Goal: Information Seeking & Learning: Compare options

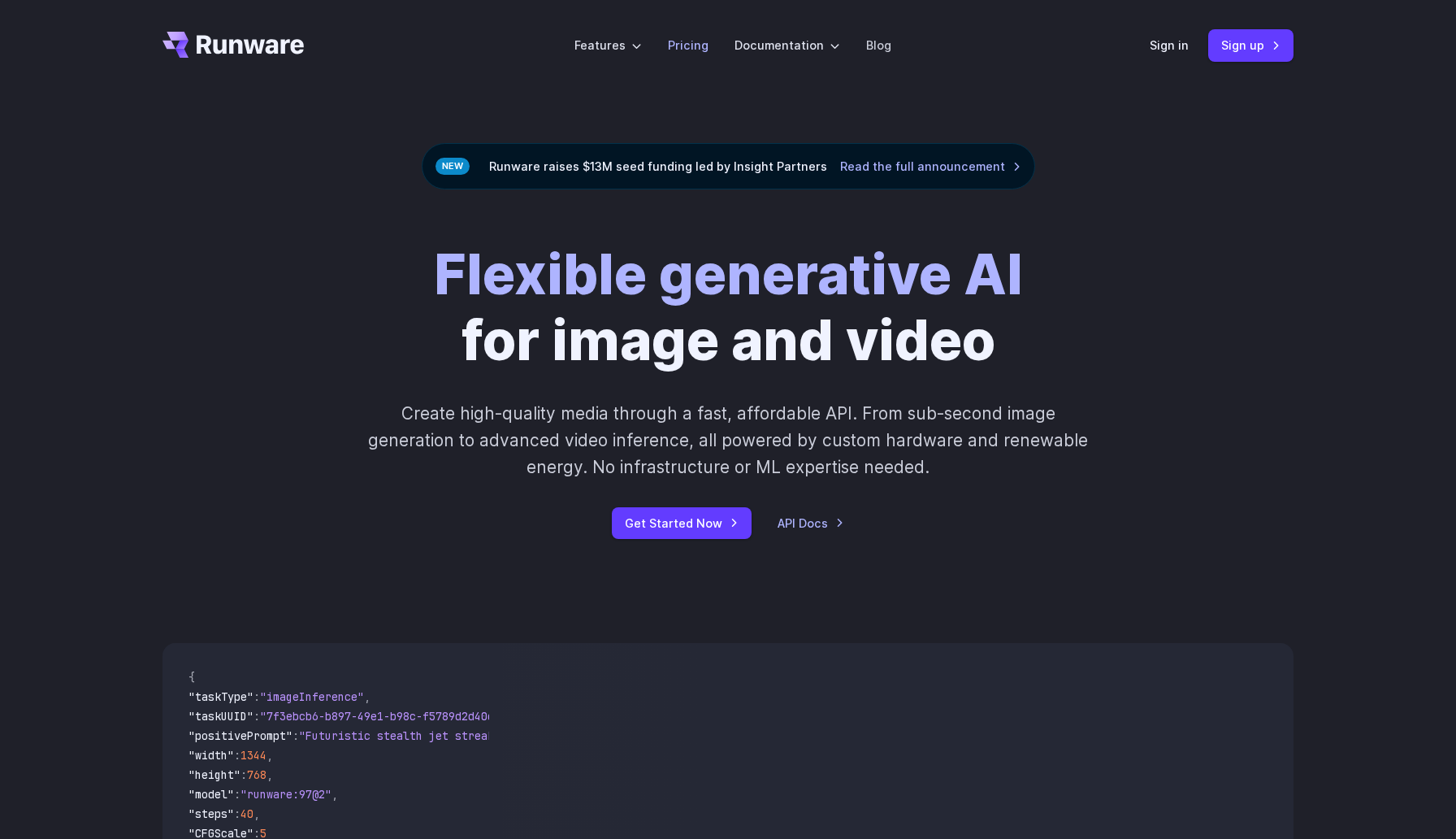
click at [695, 47] on link "Pricing" at bounding box center [688, 45] width 41 height 19
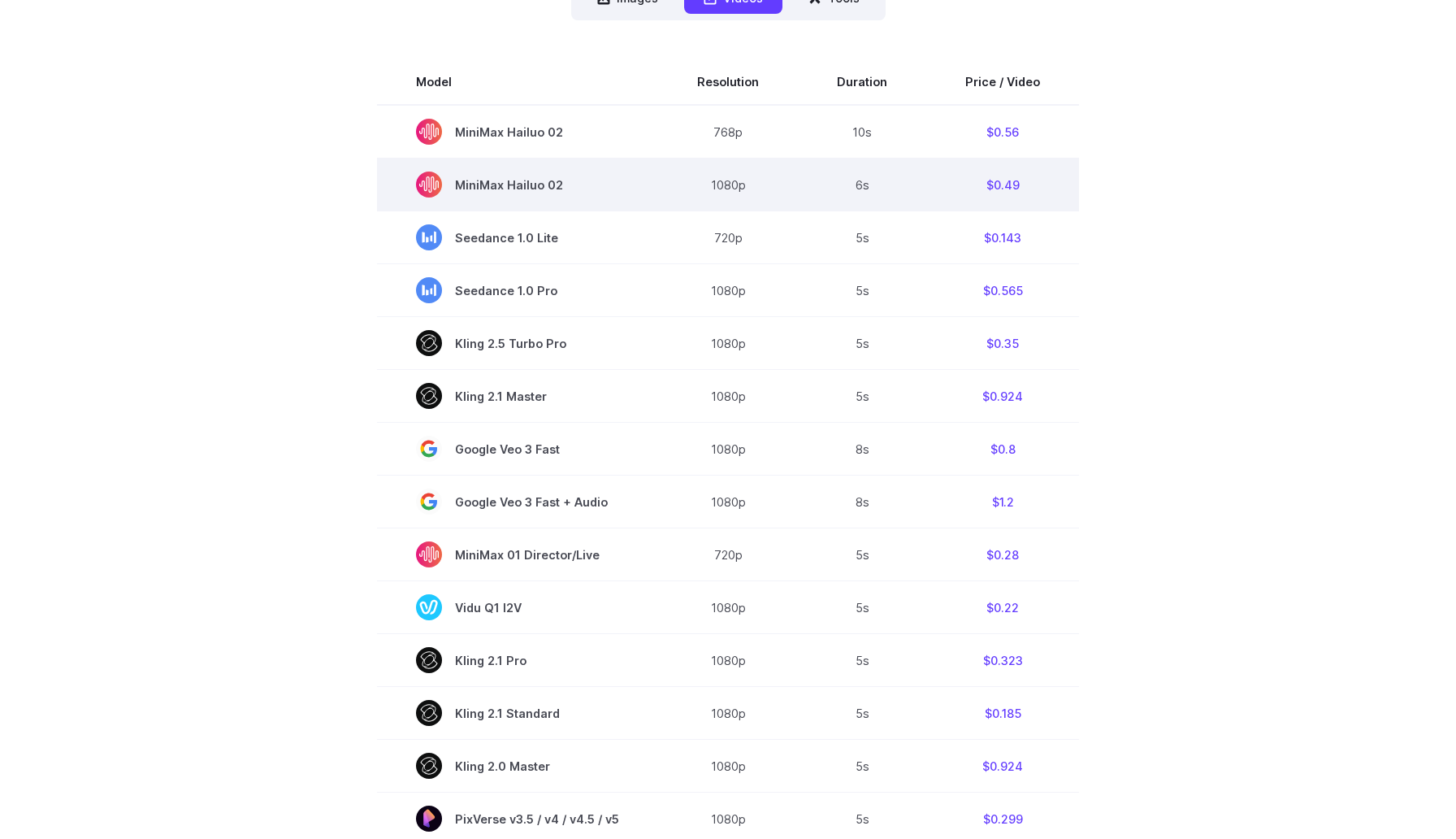
scroll to position [492, 0]
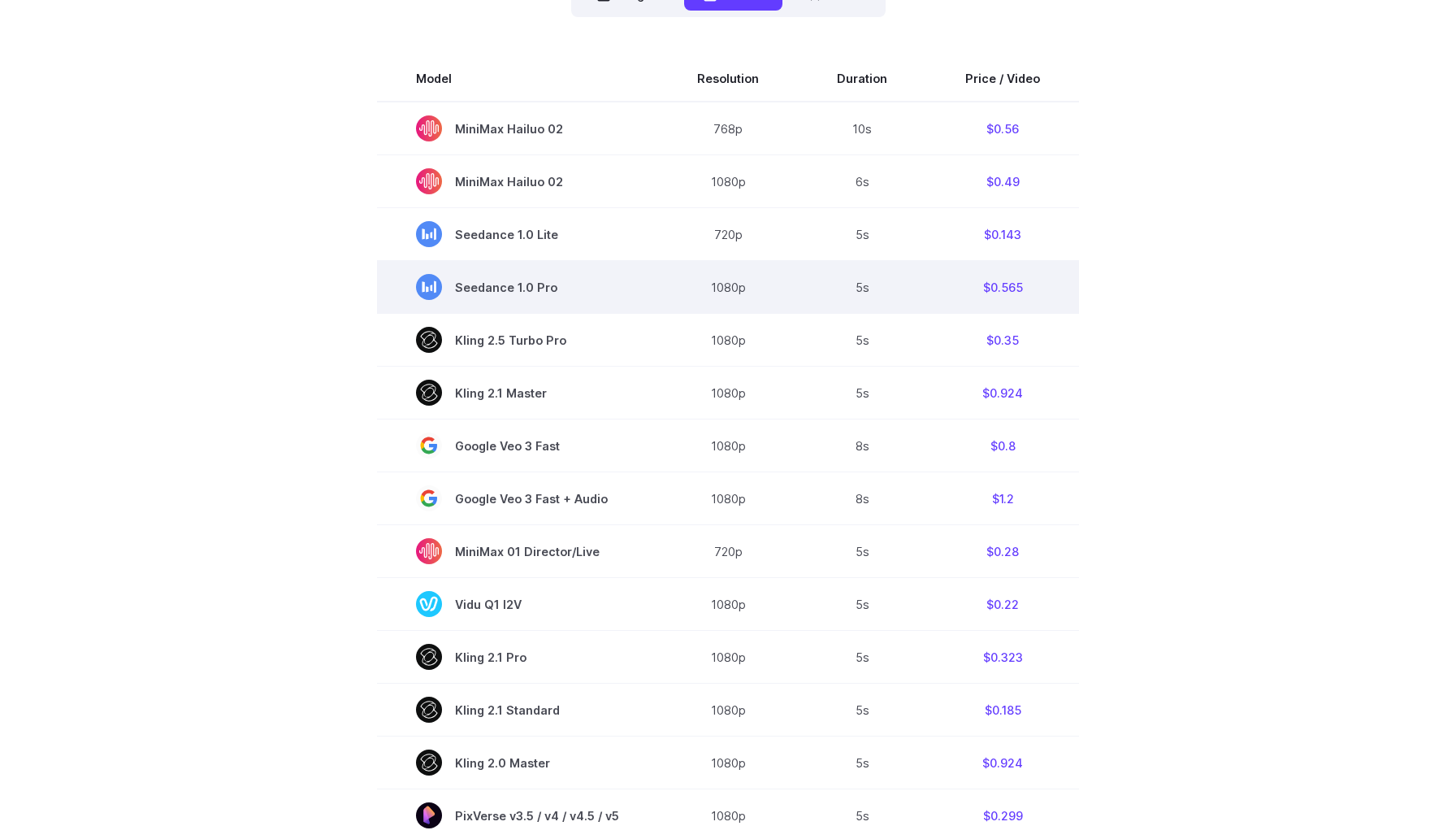
click at [472, 286] on span "Seedance 1.0 Pro" at bounding box center [518, 286] width 204 height 26
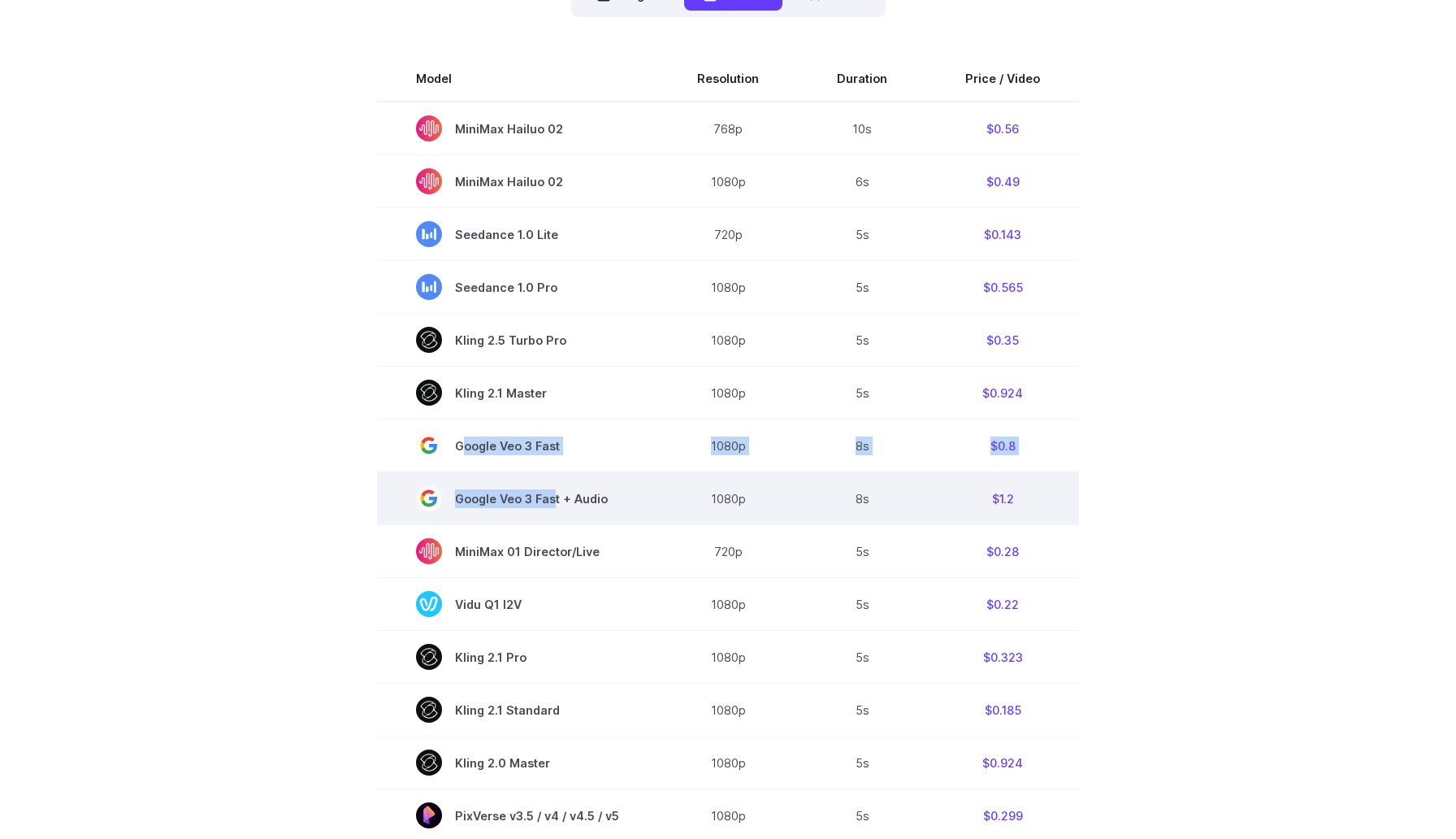
drag, startPoint x: 462, startPoint y: 448, endPoint x: 554, endPoint y: 502, distance: 106.7
click at [554, 502] on tbody "Model Resolution Duration Price / Video MiniMax Hailuo 02 768p 10s $0.56 MiniMa…" at bounding box center [728, 632] width 703 height 1154
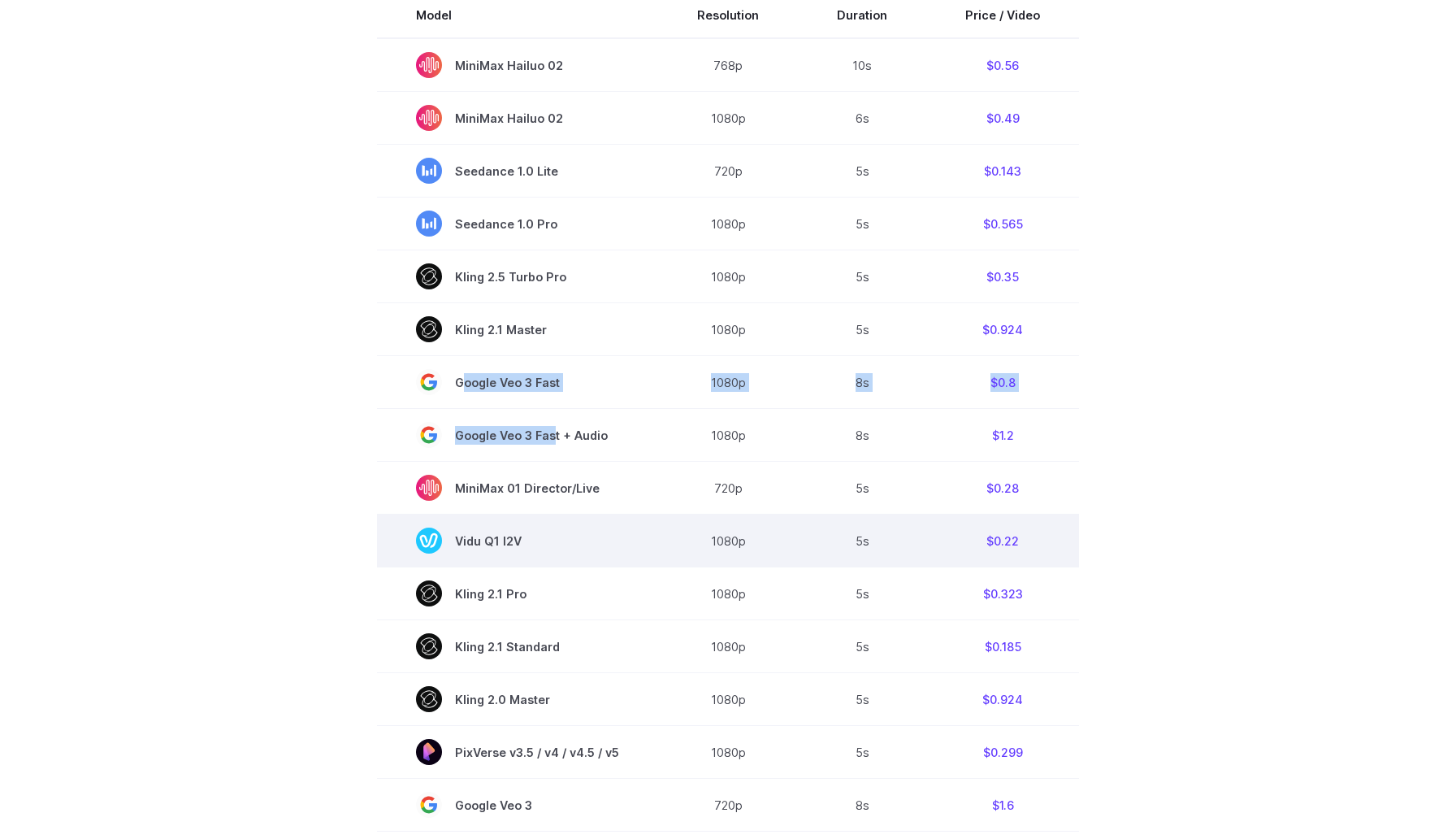
scroll to position [559, 0]
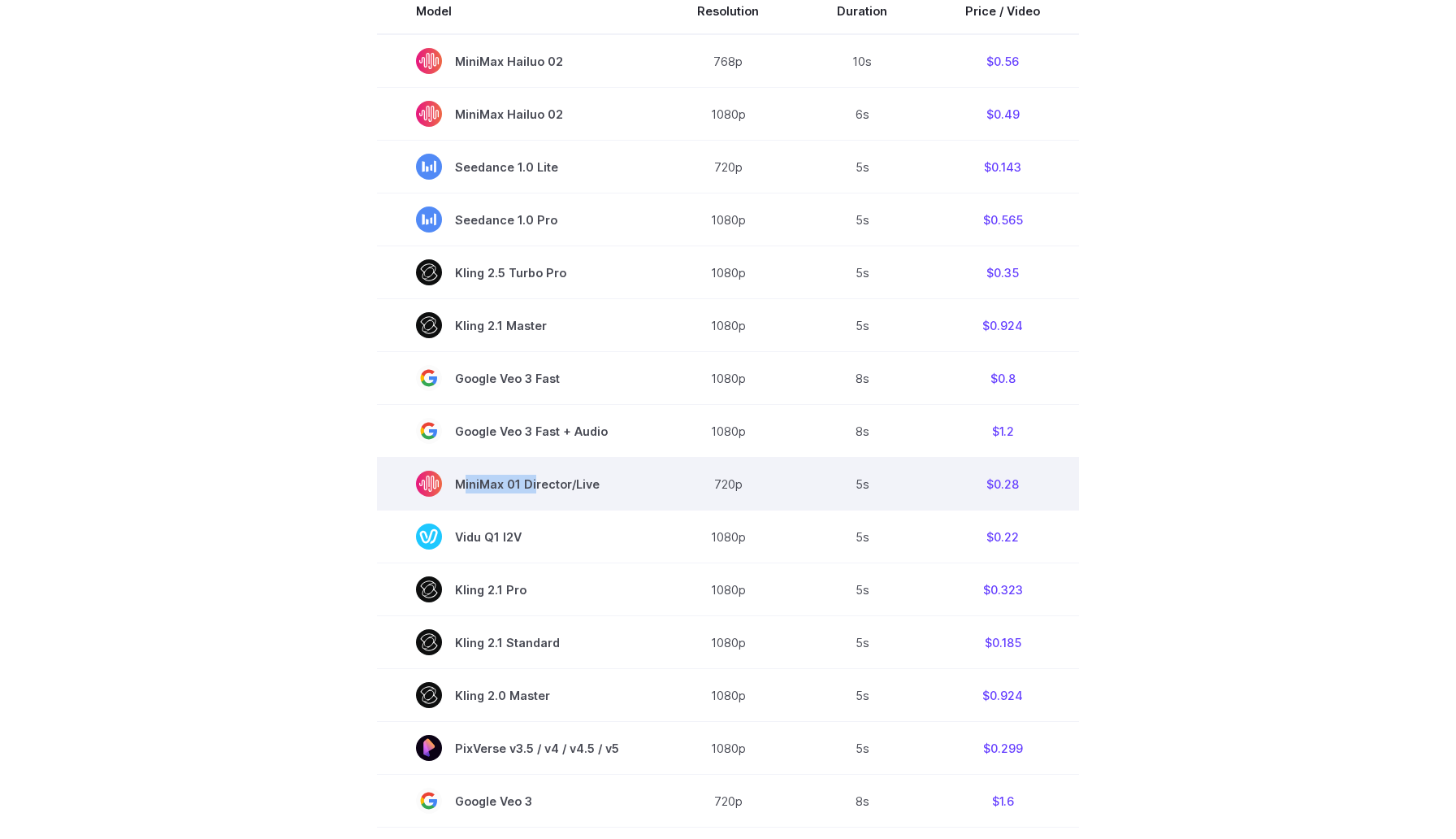
drag, startPoint x: 455, startPoint y: 488, endPoint x: 536, endPoint y: 482, distance: 81.2
click at [536, 482] on span "MiniMax 01 Director/Live" at bounding box center [518, 484] width 204 height 26
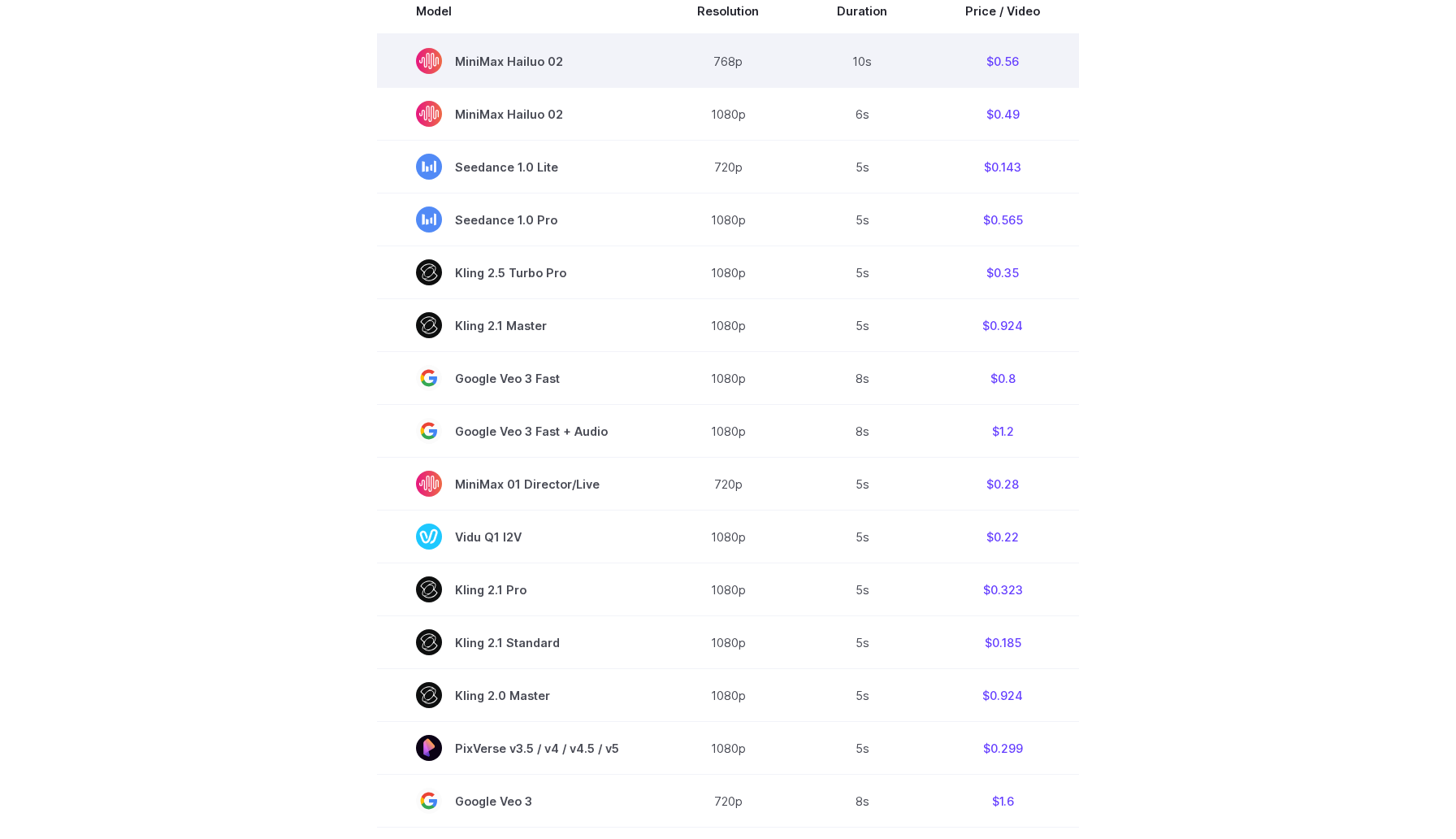
scroll to position [485, 0]
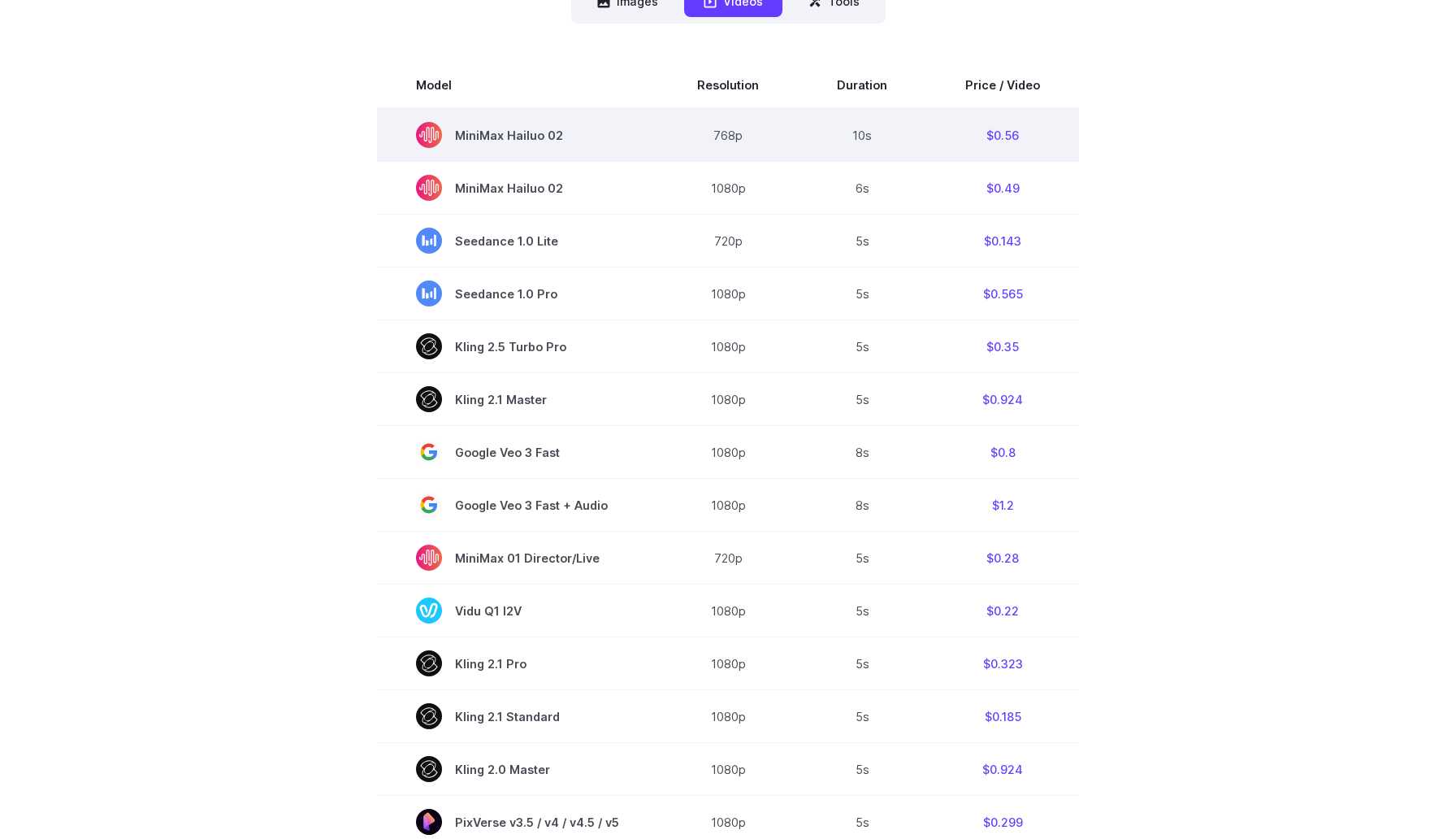
drag, startPoint x: 467, startPoint y: 60, endPoint x: 546, endPoint y: 155, distance: 123.6
click at [546, 155] on td "MiniMax Hailuo 02" at bounding box center [518, 135] width 281 height 54
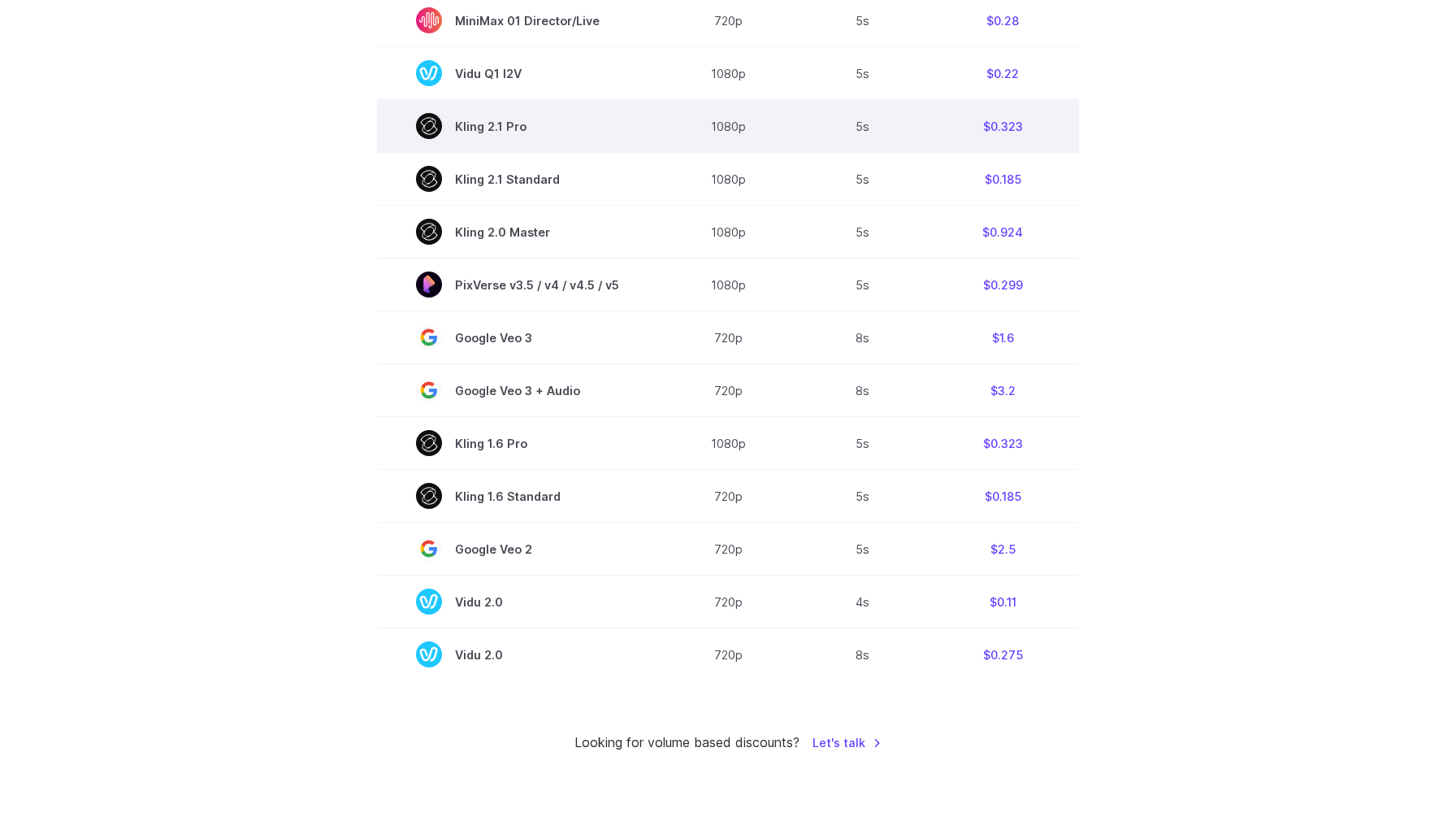
scroll to position [1041, 0]
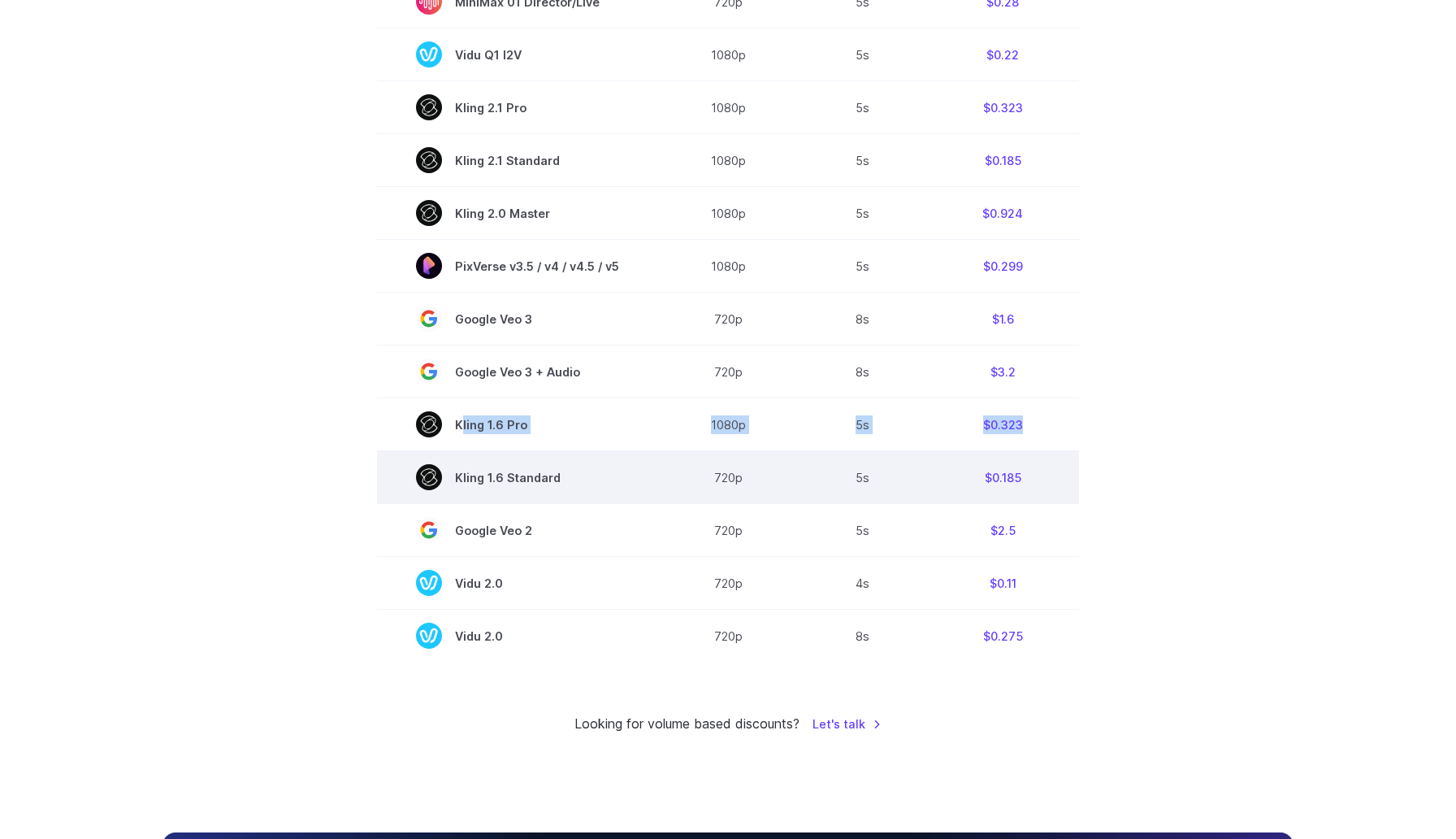
drag, startPoint x: 402, startPoint y: 422, endPoint x: 533, endPoint y: 469, distance: 139.2
click at [533, 469] on tbody "Model Resolution Duration Price / Video MiniMax Hailuo 02 768p 10s $0.56 MiniMa…" at bounding box center [728, 84] width 703 height 1154
click at [576, 462] on td "Kling 1.6 Standard" at bounding box center [518, 477] width 281 height 53
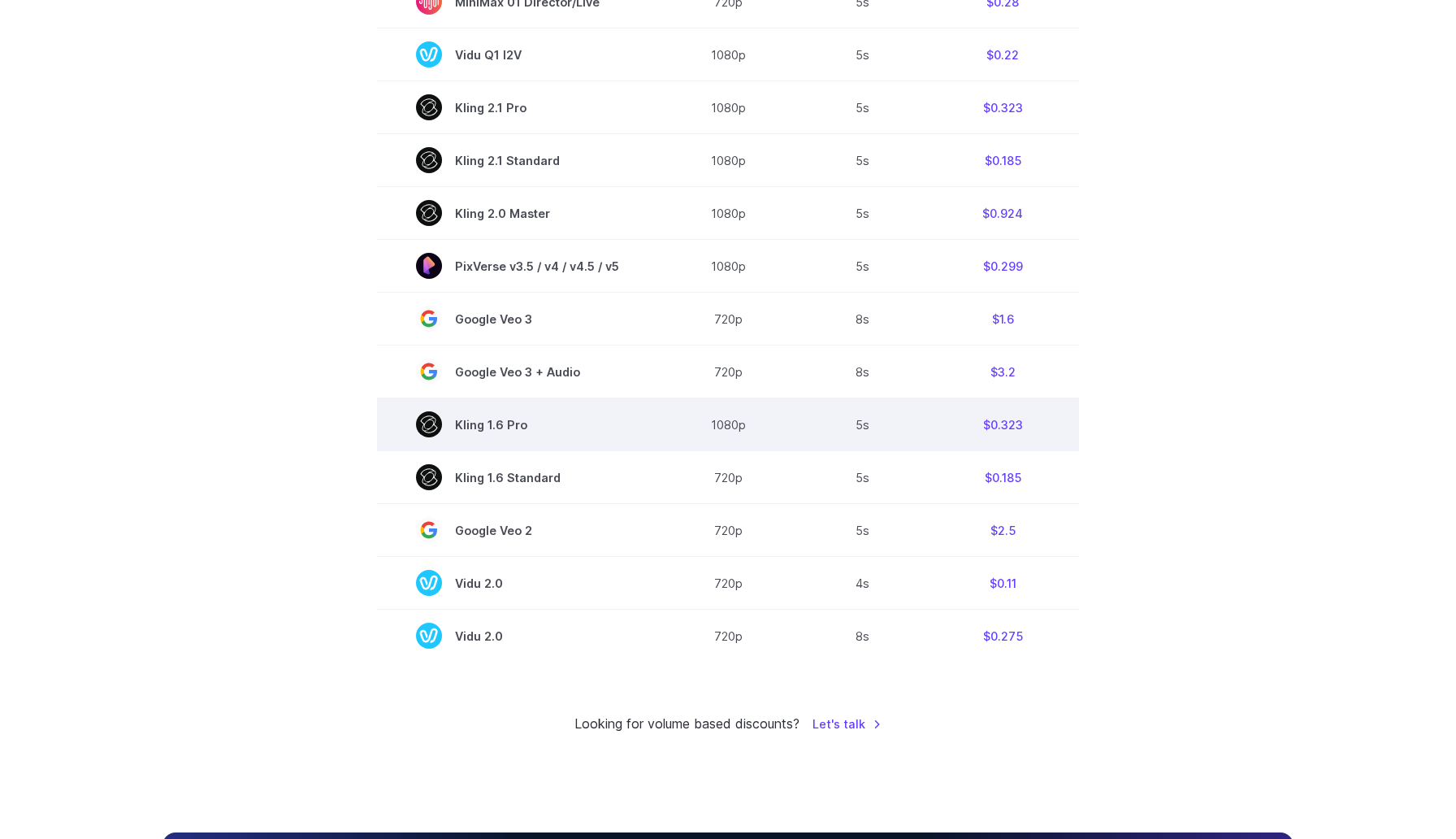
drag, startPoint x: 585, startPoint y: 498, endPoint x: 535, endPoint y: 419, distance: 93.5
click at [535, 419] on tbody "Model Resolution Duration Price / Video MiniMax Hailuo 02 768p 10s $0.56 MiniMa…" at bounding box center [728, 84] width 703 height 1154
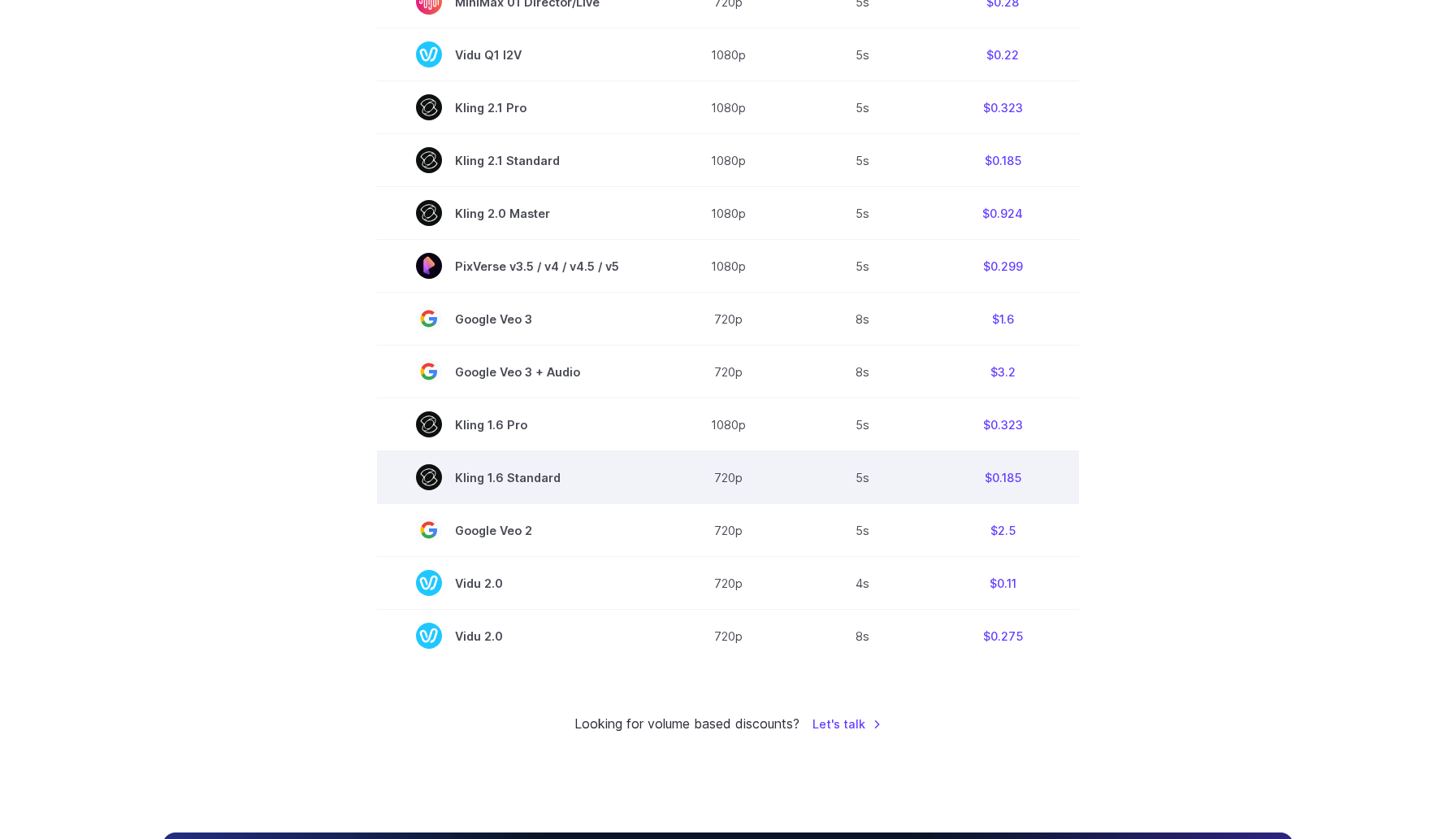
click at [581, 458] on td "Kling 1.6 Standard" at bounding box center [518, 477] width 281 height 53
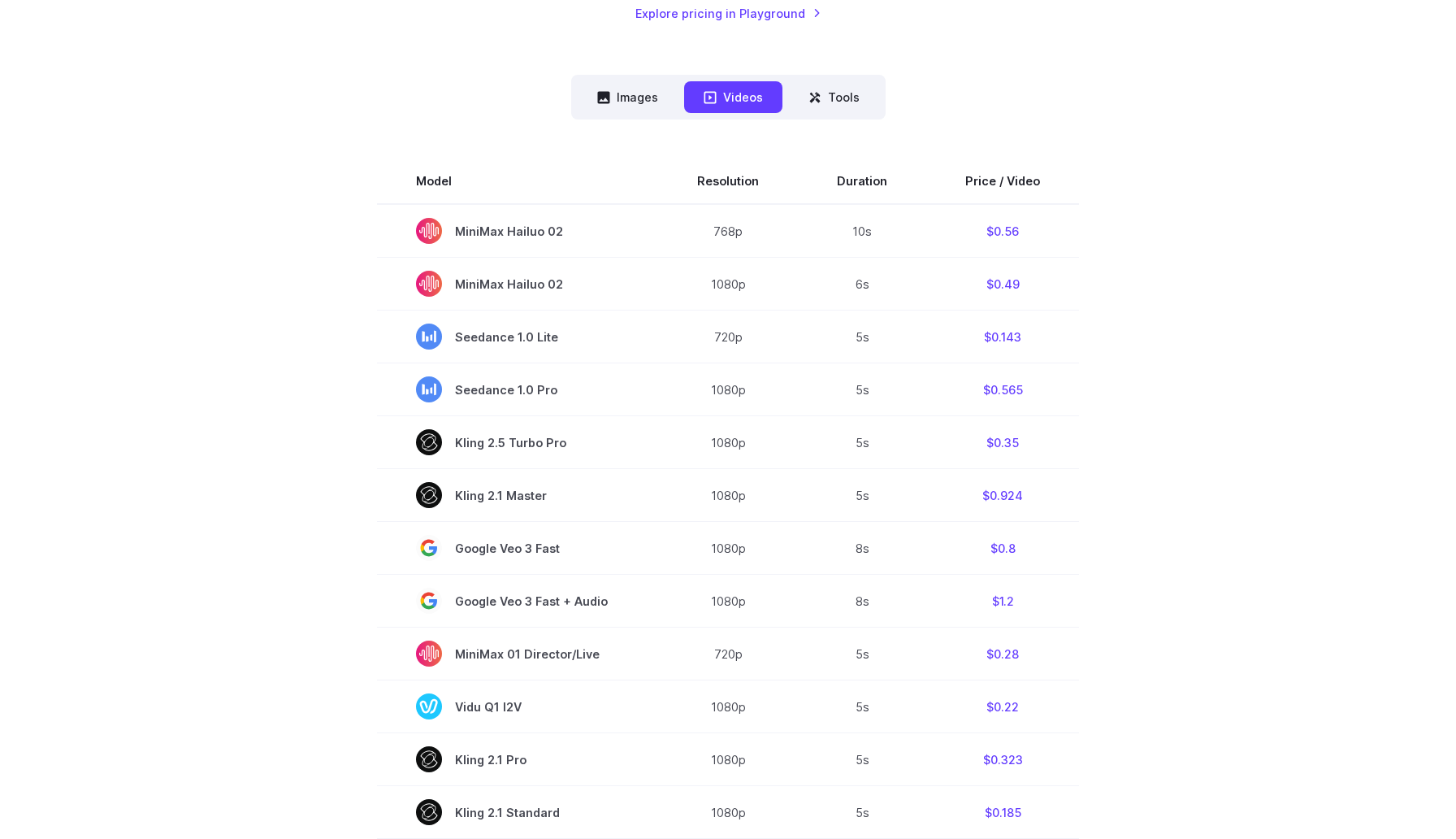
scroll to position [387, 0]
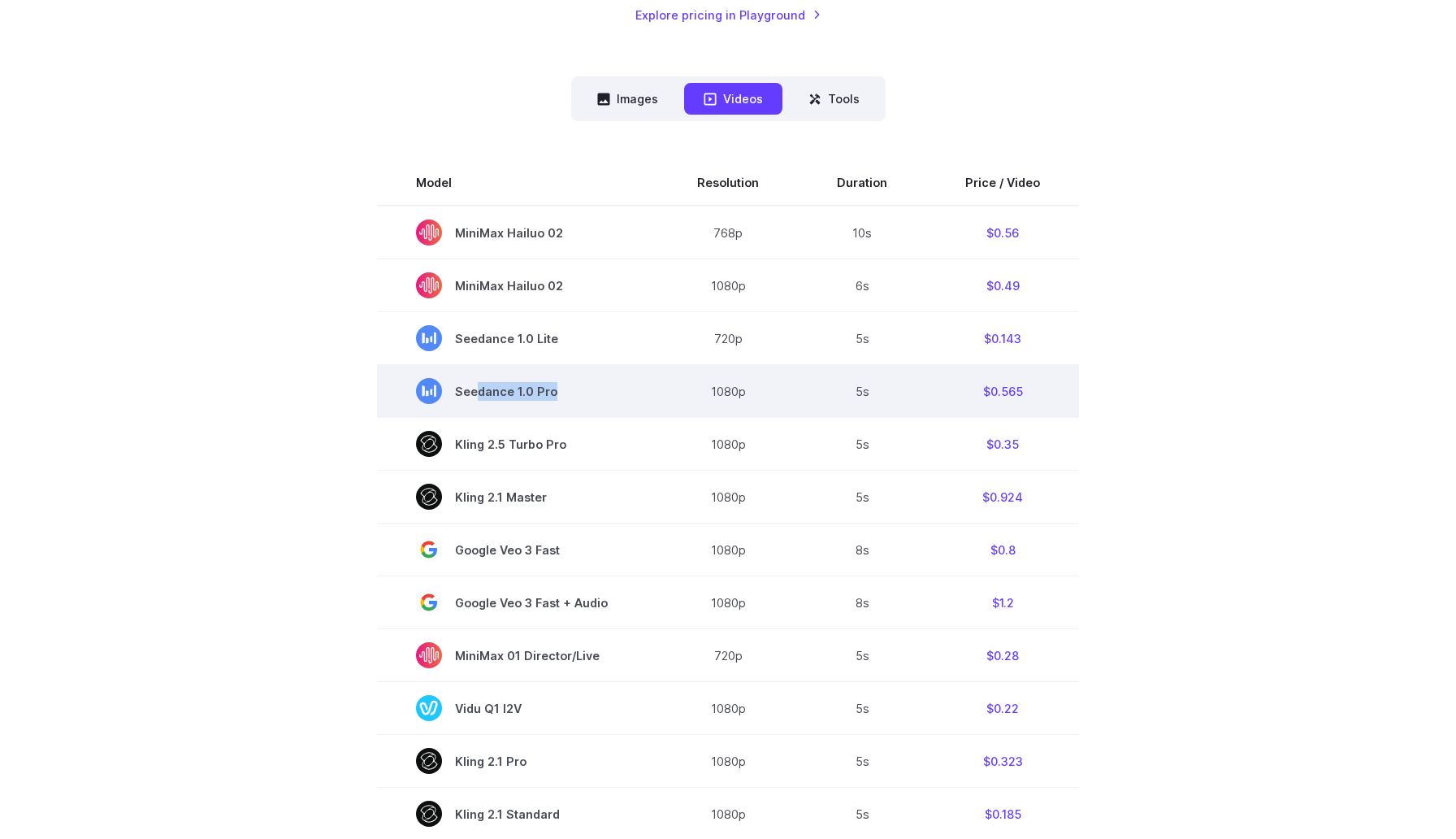
drag, startPoint x: 476, startPoint y: 395, endPoint x: 548, endPoint y: 386, distance: 72.6
click at [548, 386] on span "Seedance 1.0 Pro" at bounding box center [518, 391] width 204 height 26
drag, startPoint x: 961, startPoint y: 397, endPoint x: 1032, endPoint y: 395, distance: 71.0
click at [1032, 395] on td "$0.565" at bounding box center [1002, 391] width 153 height 53
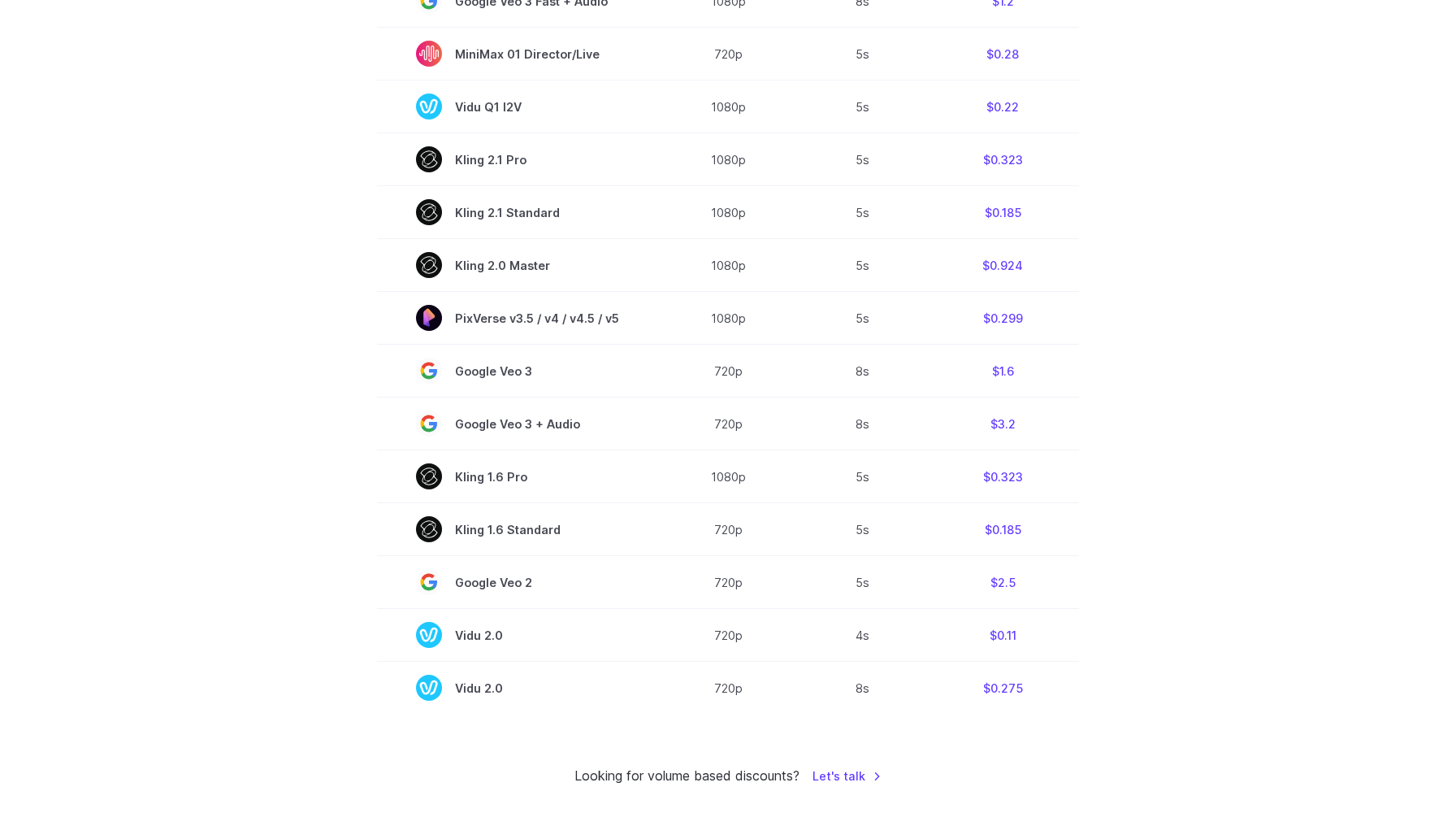
scroll to position [990, 0]
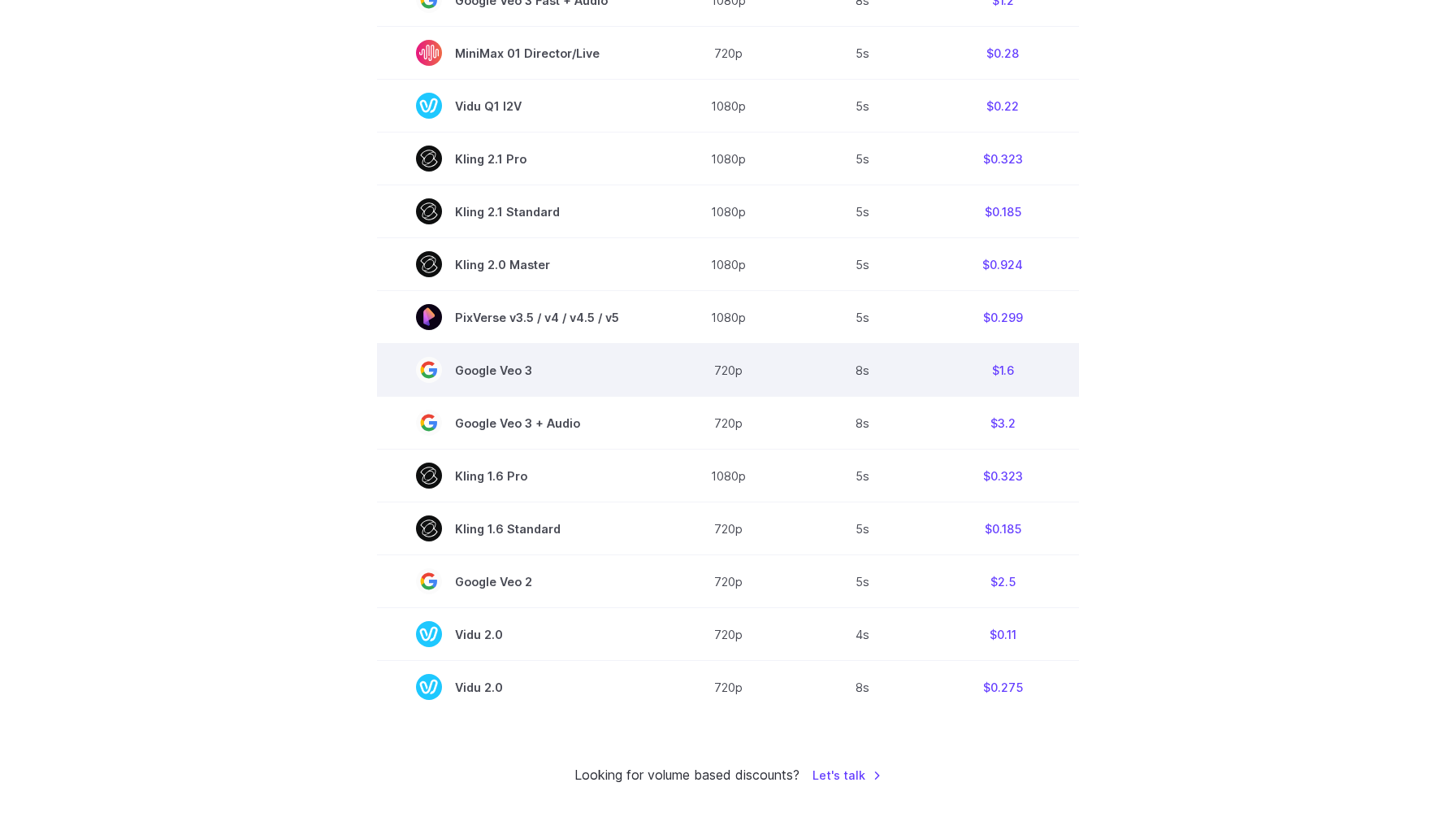
click at [515, 372] on span "Google Veo 3" at bounding box center [518, 370] width 204 height 26
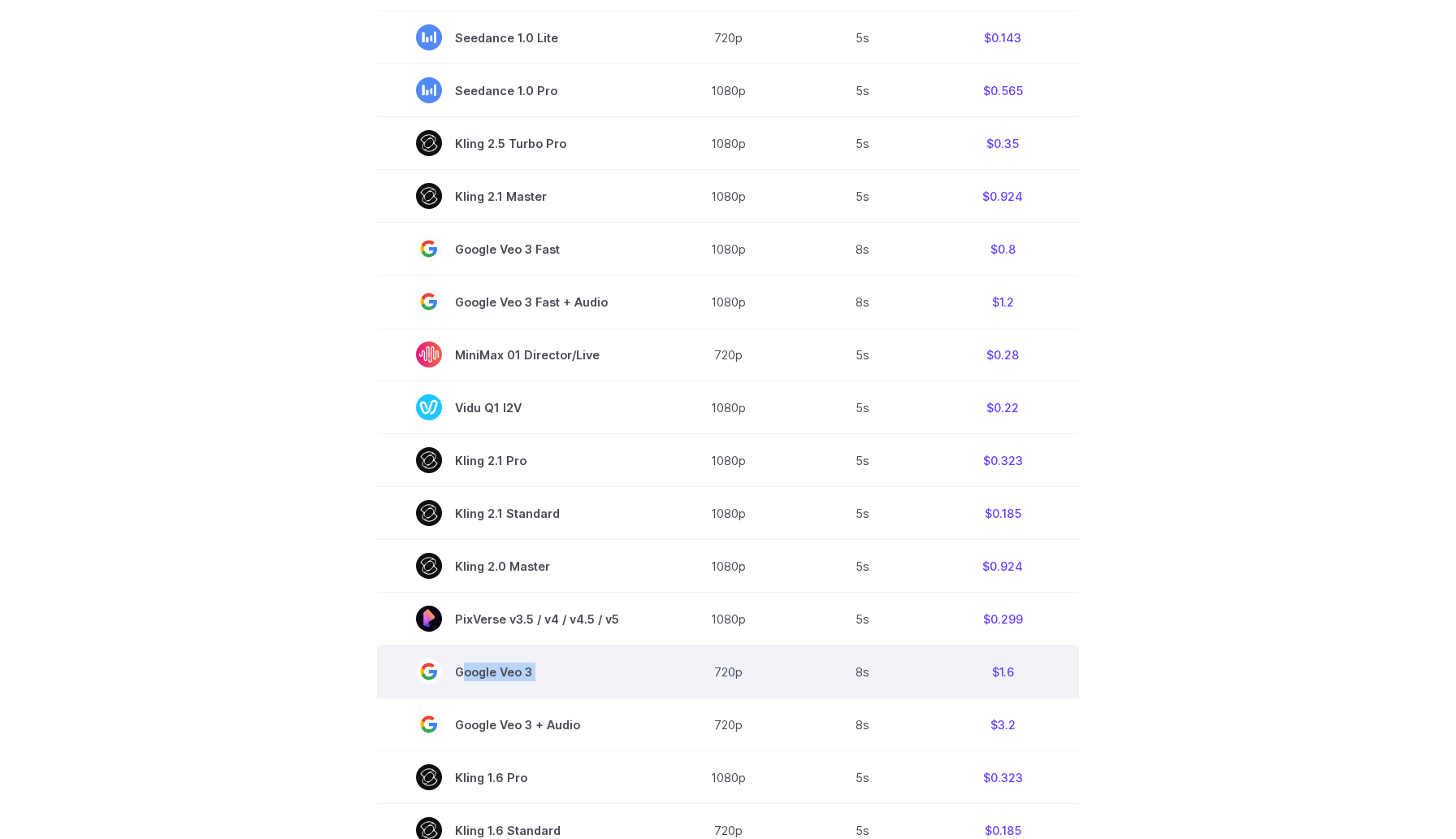
scroll to position [493, 0]
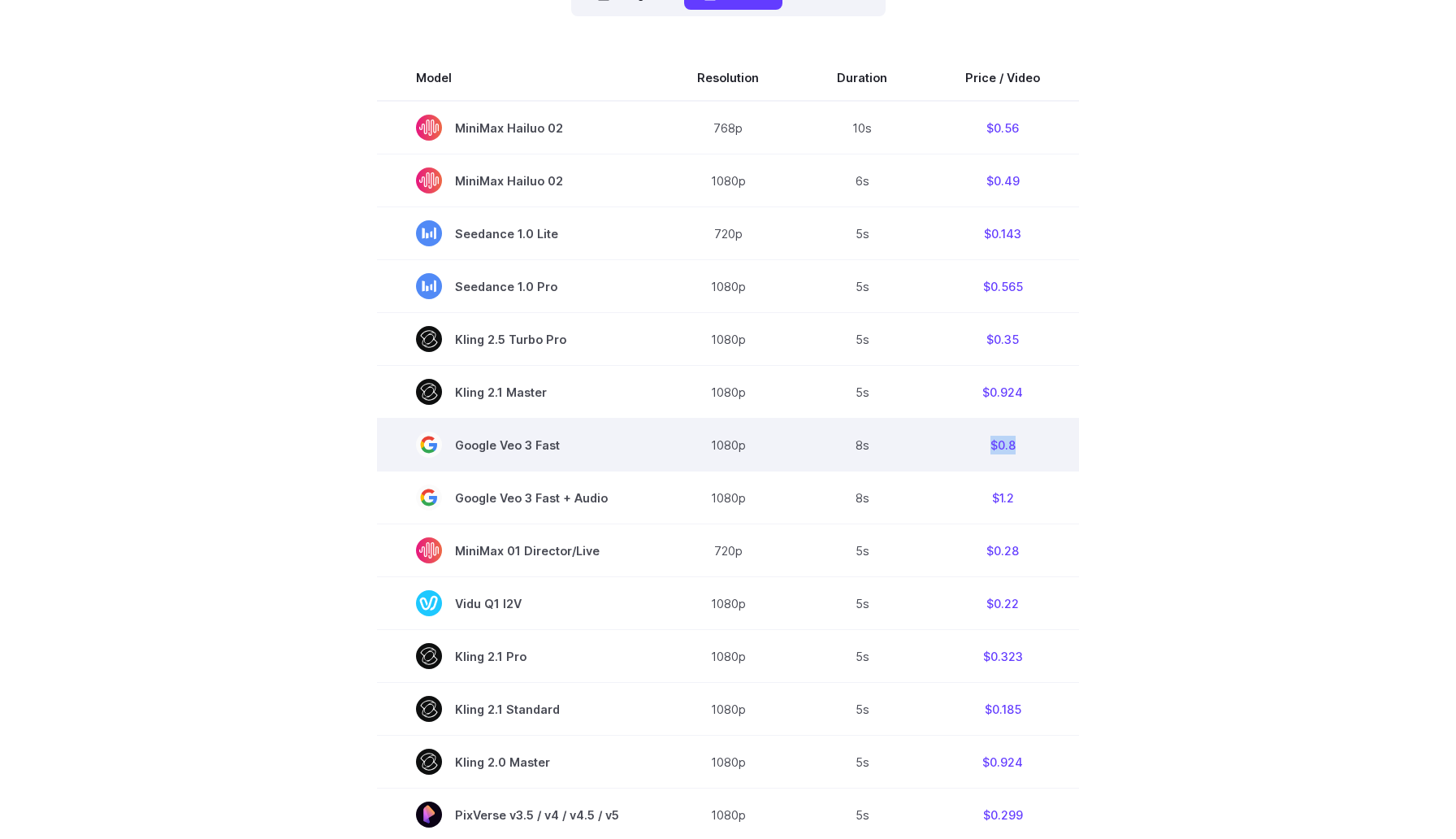
drag, startPoint x: 970, startPoint y: 446, endPoint x: 1023, endPoint y: 449, distance: 53.1
click at [1023, 449] on td "$0.8" at bounding box center [1002, 444] width 153 height 53
drag, startPoint x: 742, startPoint y: 444, endPoint x: 717, endPoint y: 443, distance: 25.0
click at [717, 443] on td "1080p" at bounding box center [728, 444] width 140 height 53
drag, startPoint x: 852, startPoint y: 440, endPoint x: 899, endPoint y: 445, distance: 47.3
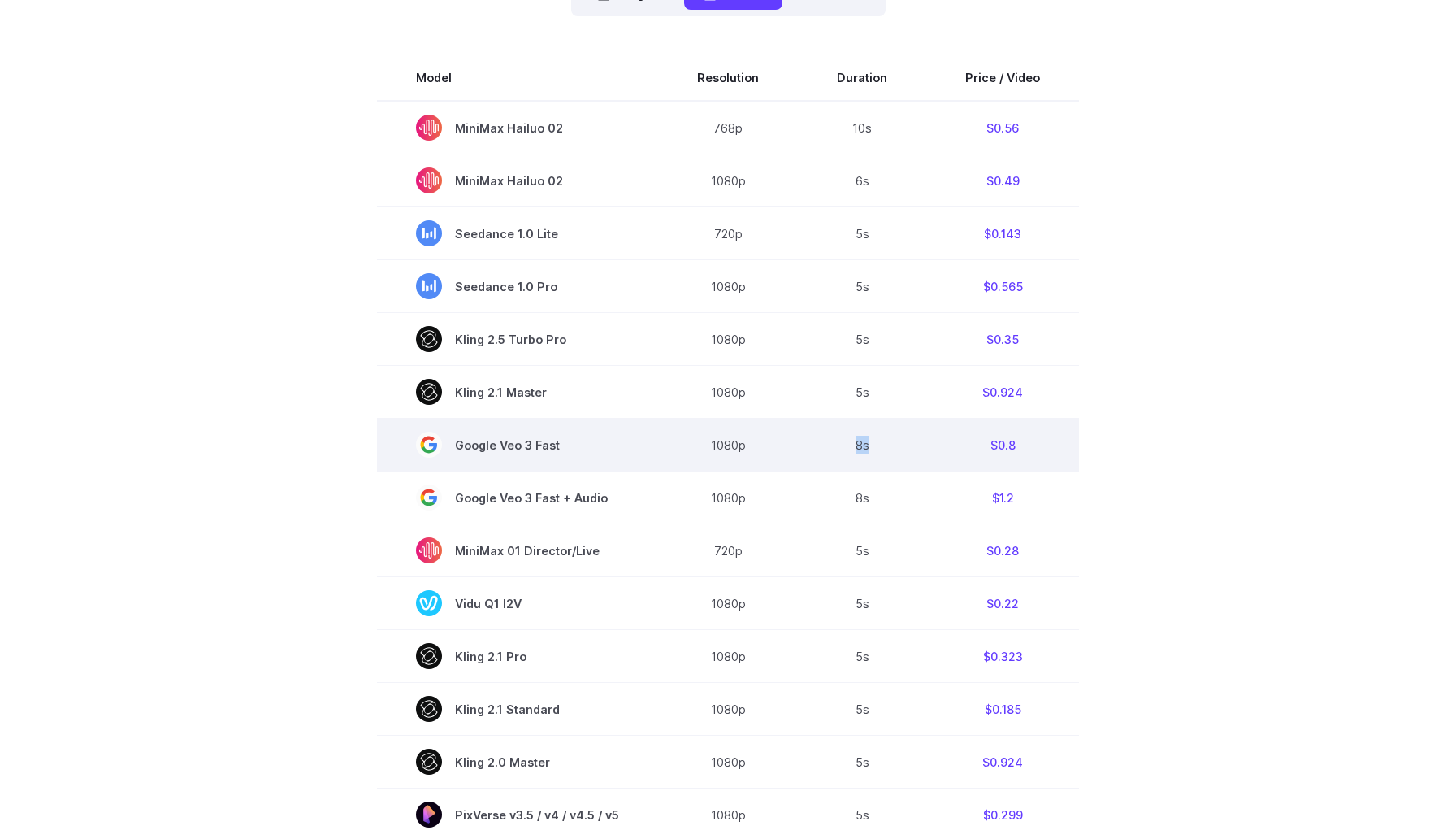
click at [899, 445] on td "8s" at bounding box center [862, 444] width 129 height 53
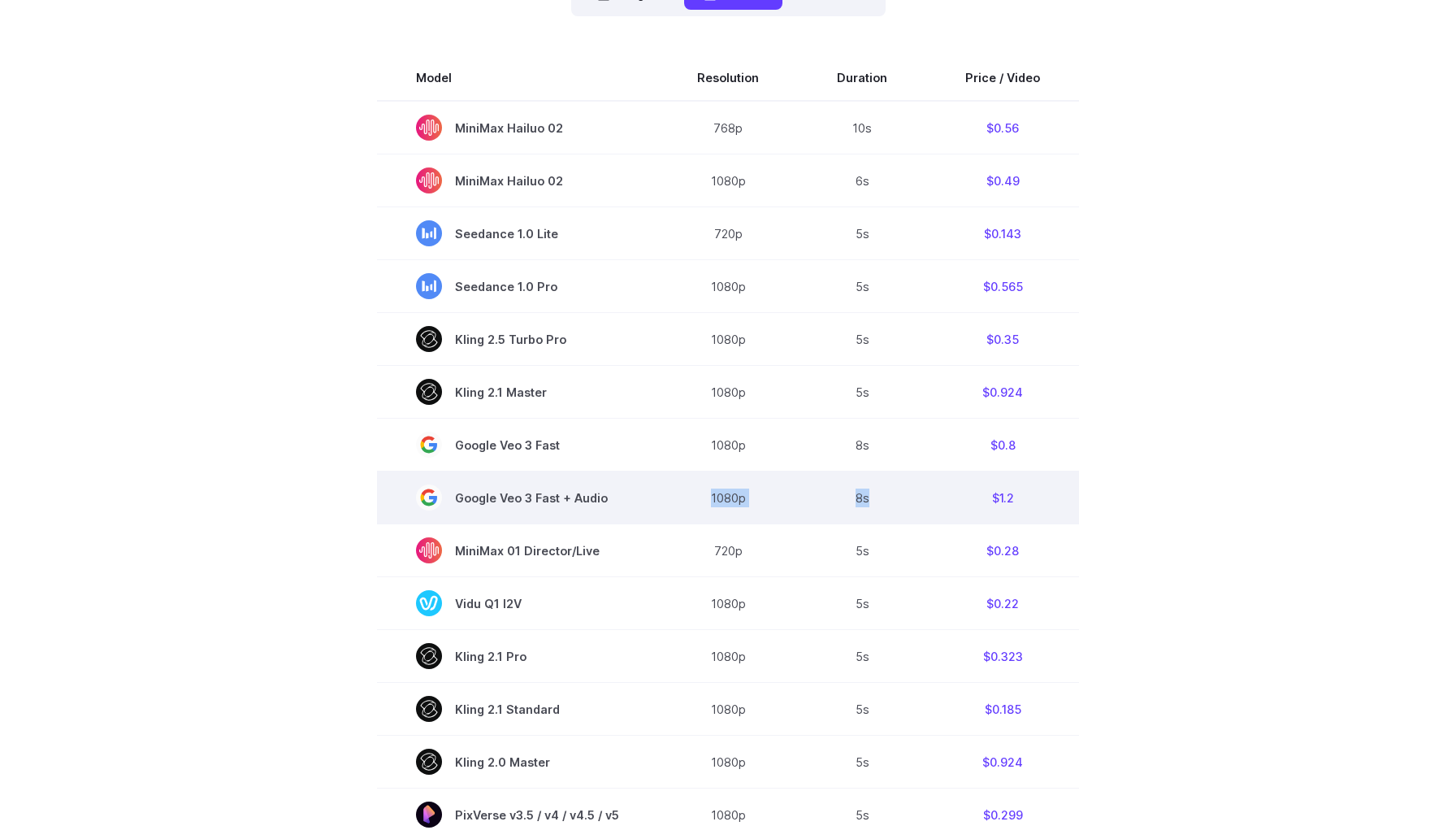
drag, startPoint x: 891, startPoint y: 507, endPoint x: 697, endPoint y: 493, distance: 194.5
click at [697, 493] on tr "Google Veo 3 Fast + Audio 1080p 8s $1.2" at bounding box center [728, 497] width 703 height 53
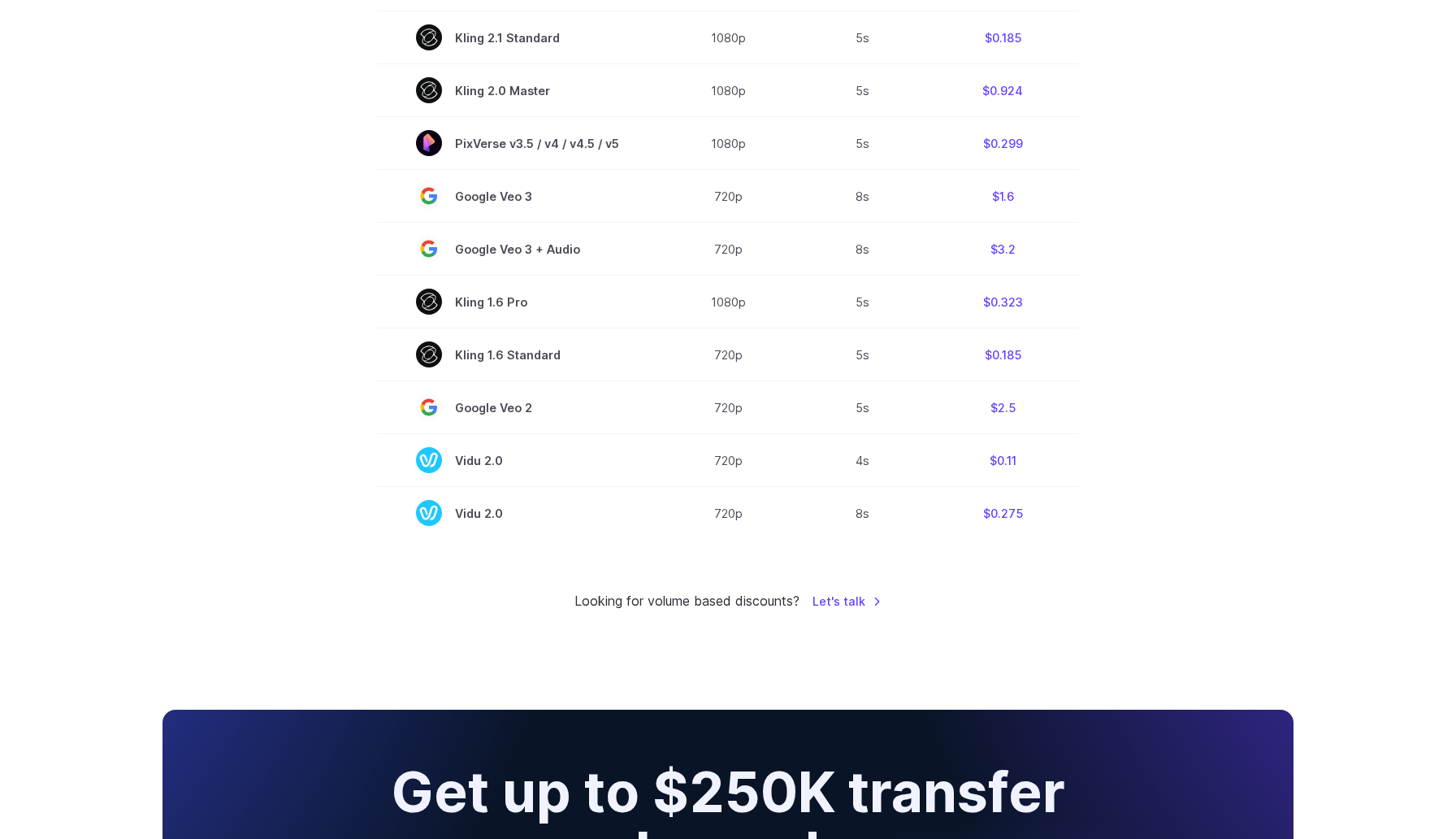
scroll to position [1165, 0]
